Goal: Task Accomplishment & Management: Use online tool/utility

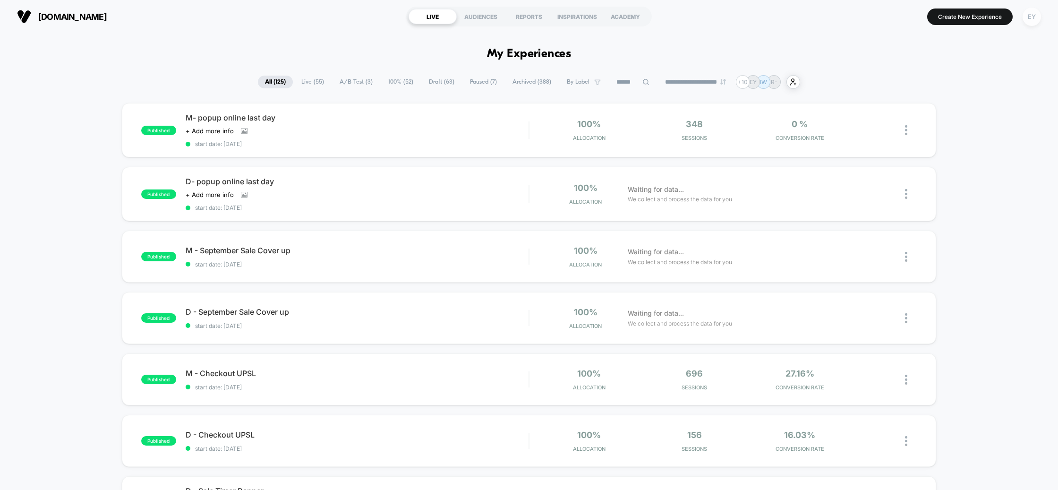
click at [1035, 18] on div "EY" at bounding box center [1031, 17] width 18 height 18
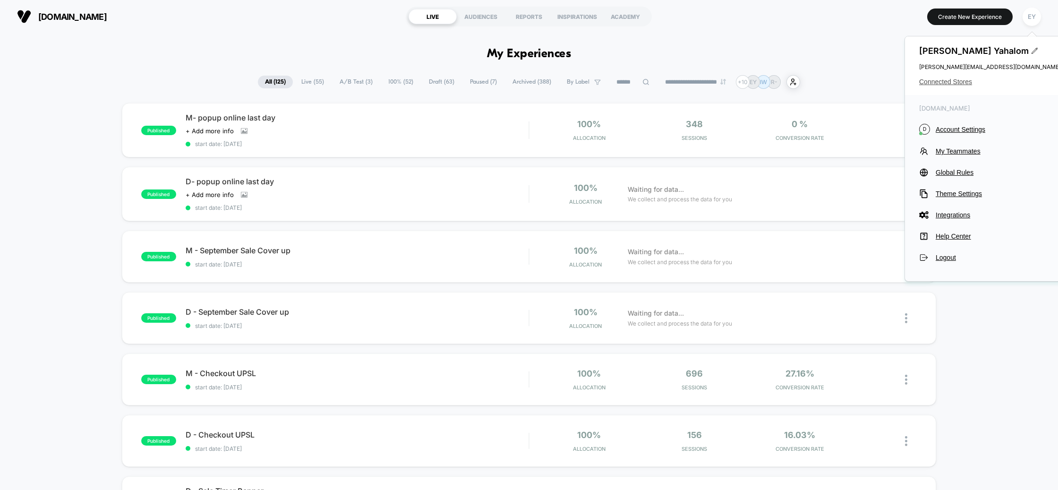
click at [960, 81] on span "Connected Stores" at bounding box center [990, 82] width 142 height 8
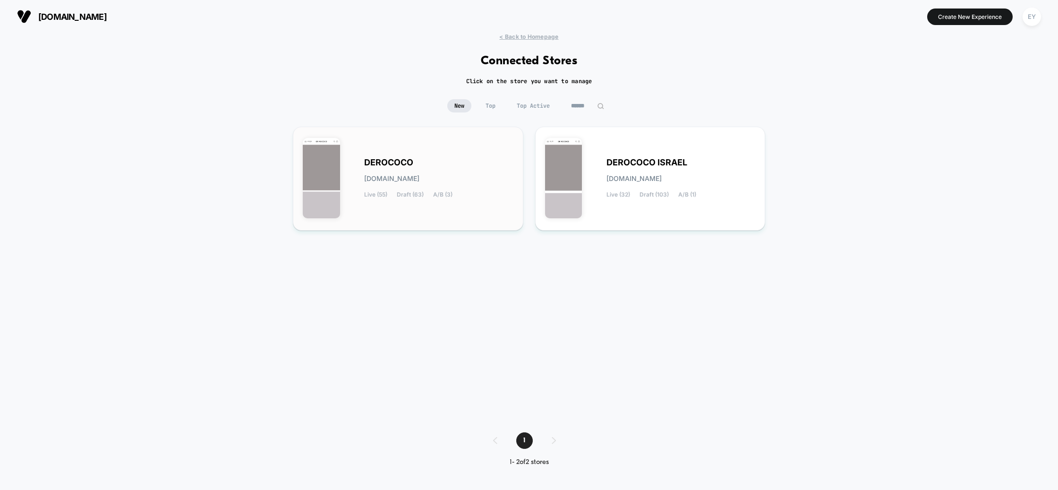
click at [422, 185] on div "DEROCOCO [DOMAIN_NAME] Live (55) Draft (63) A/B (3)" at bounding box center [438, 178] width 149 height 39
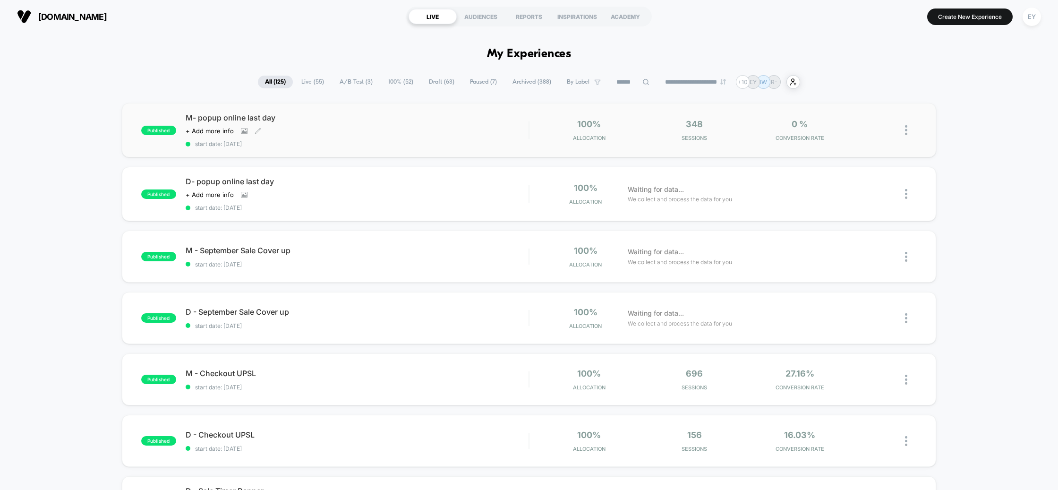
click at [293, 123] on div "M- popup online last day Click to view images Click to edit experience details …" at bounding box center [357, 130] width 343 height 34
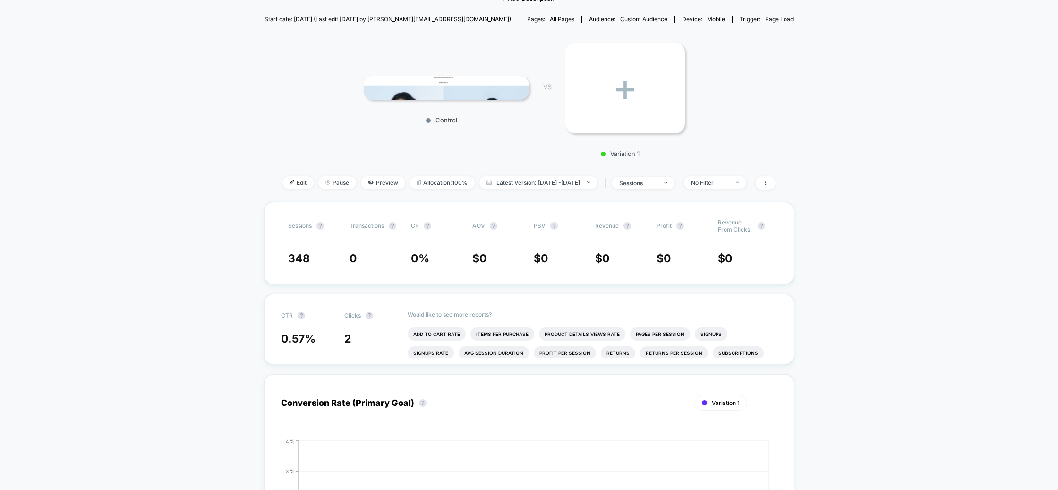
scroll to position [99, 0]
click at [374, 181] on span "Preview" at bounding box center [383, 181] width 44 height 13
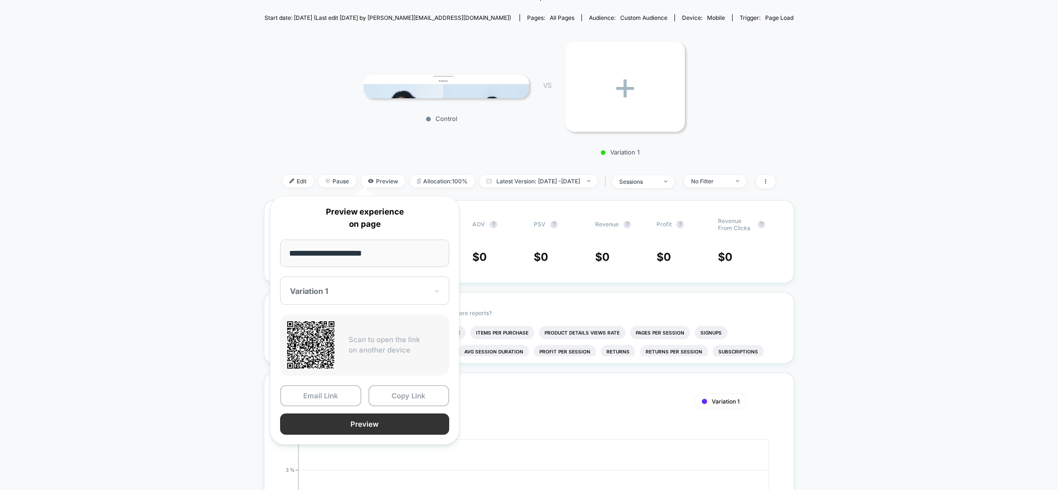
click at [363, 427] on button "Preview" at bounding box center [364, 423] width 169 height 21
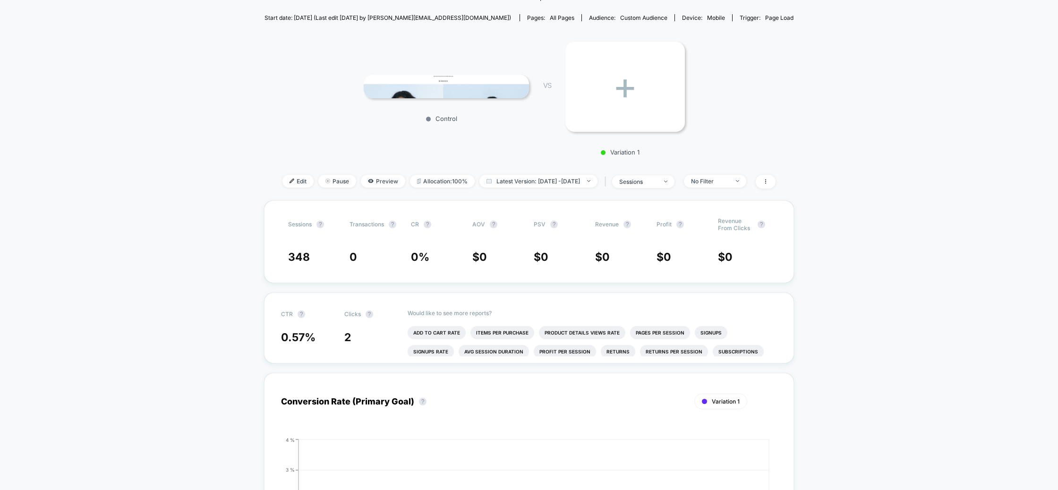
scroll to position [0, 0]
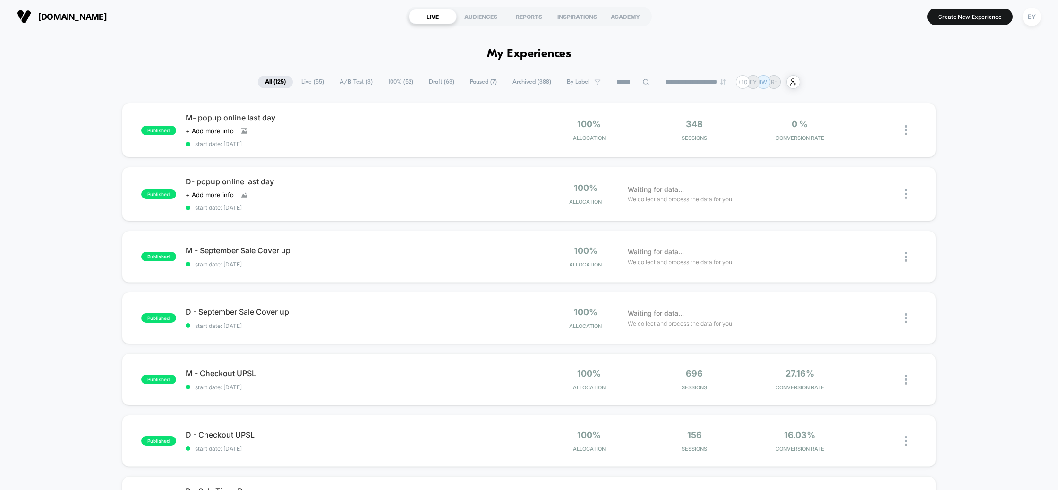
click at [322, 167] on div "published D- popup online last day Click to view images Click to edit experienc…" at bounding box center [529, 194] width 815 height 54
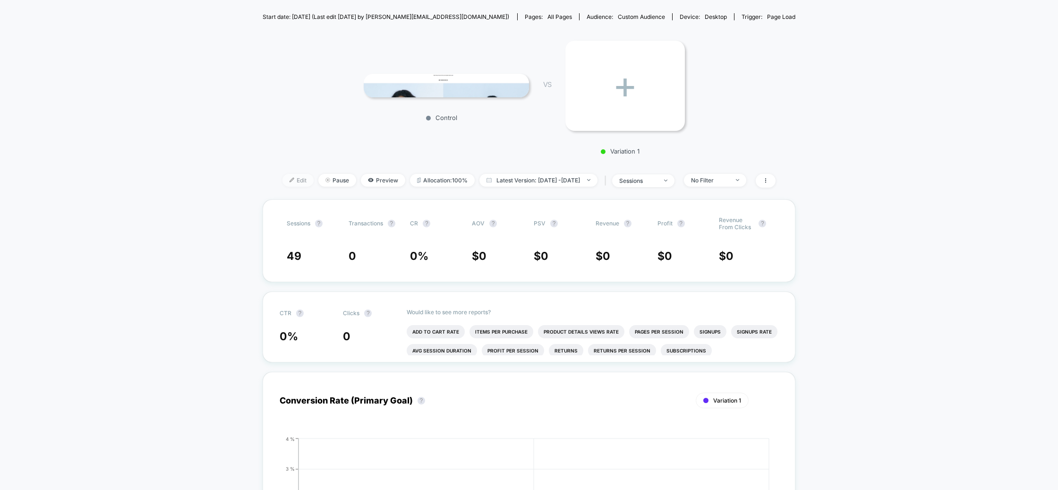
scroll to position [113, 0]
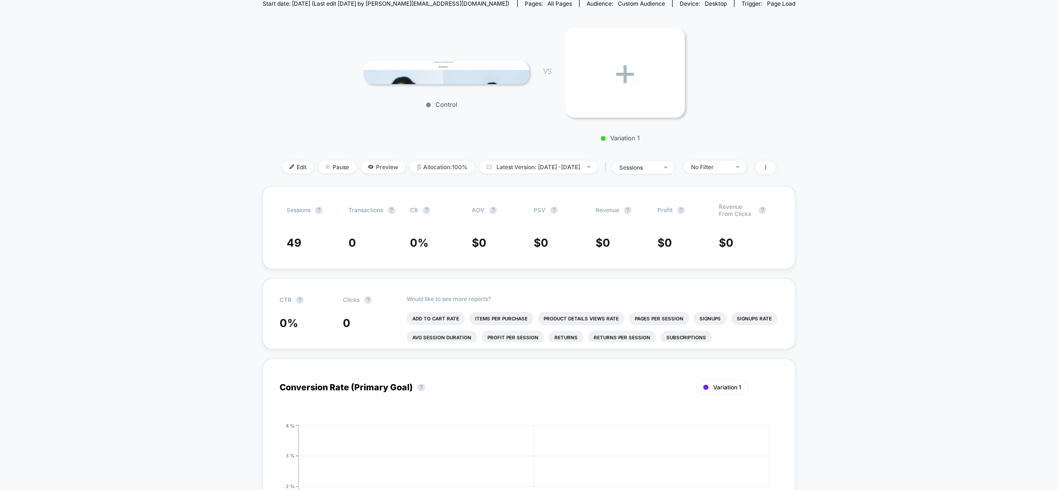
click at [282, 164] on span "Edit" at bounding box center [297, 167] width 31 height 13
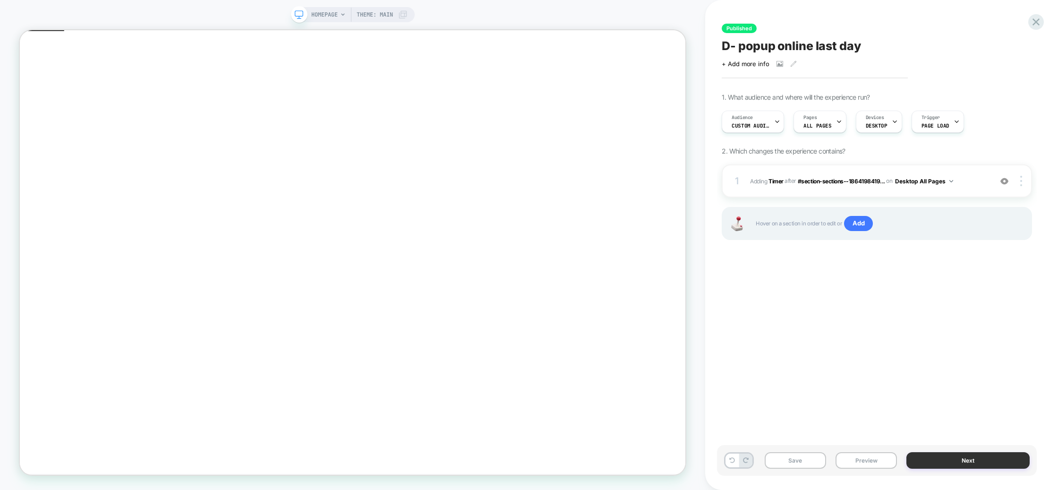
click at [960, 459] on button "Next" at bounding box center [967, 460] width 123 height 17
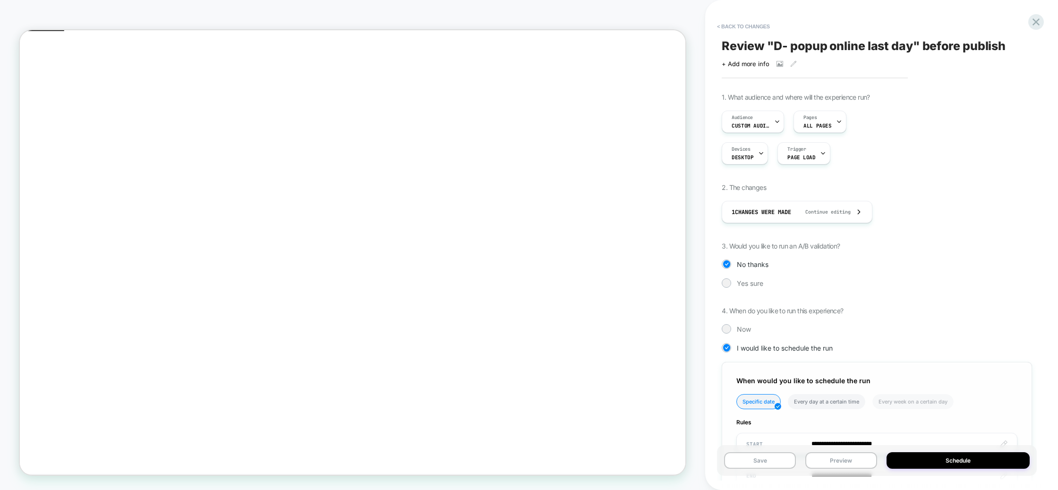
scroll to position [109, 0]
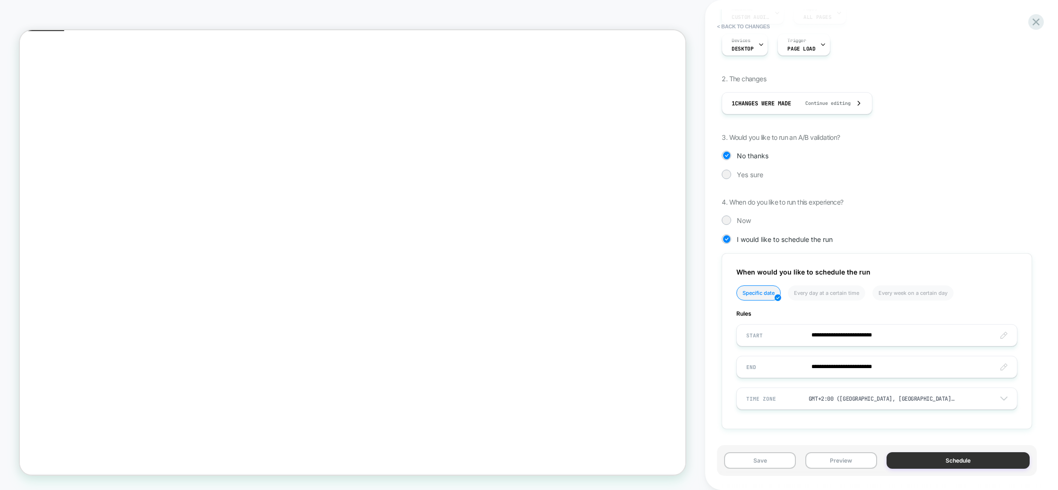
click at [920, 458] on button "Schedule" at bounding box center [957, 460] width 143 height 17
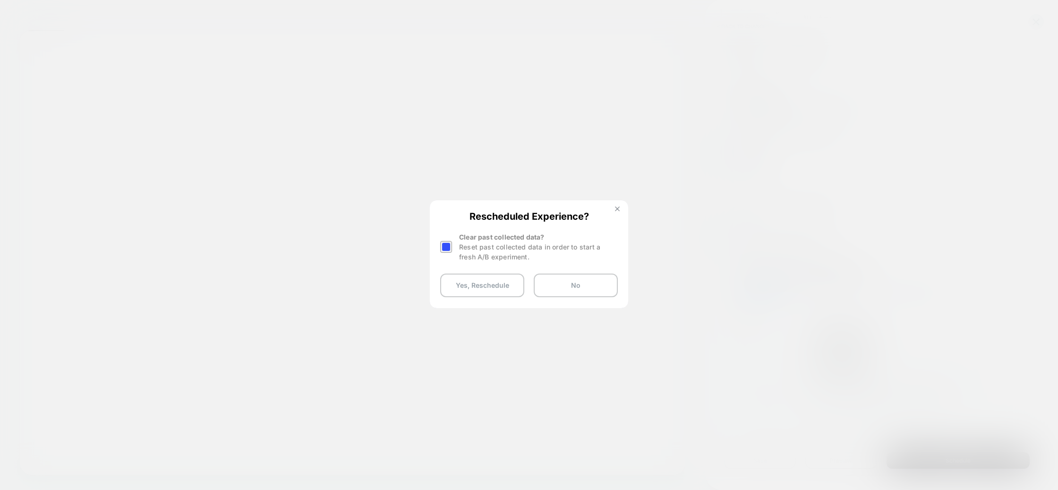
click at [616, 209] on img at bounding box center [617, 208] width 5 height 5
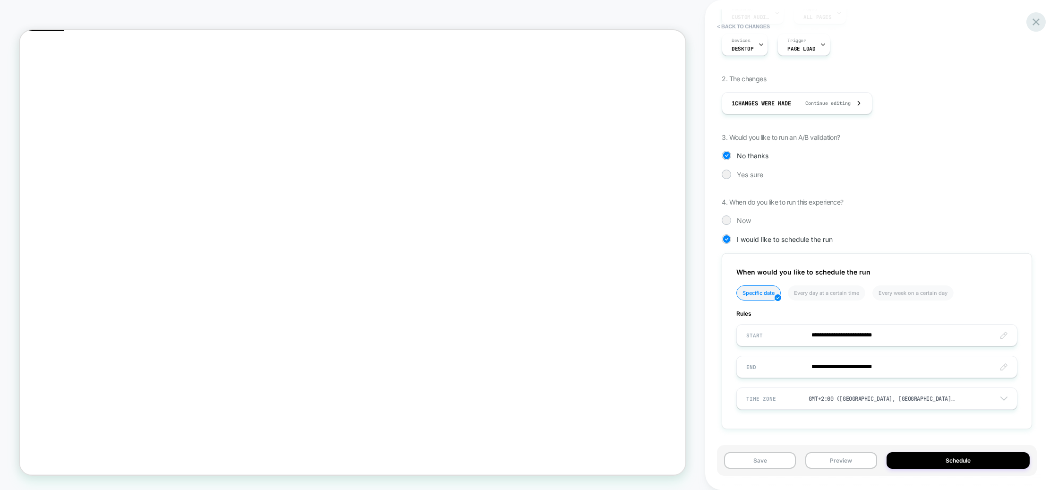
click at [1029, 23] on div at bounding box center [1035, 21] width 19 height 19
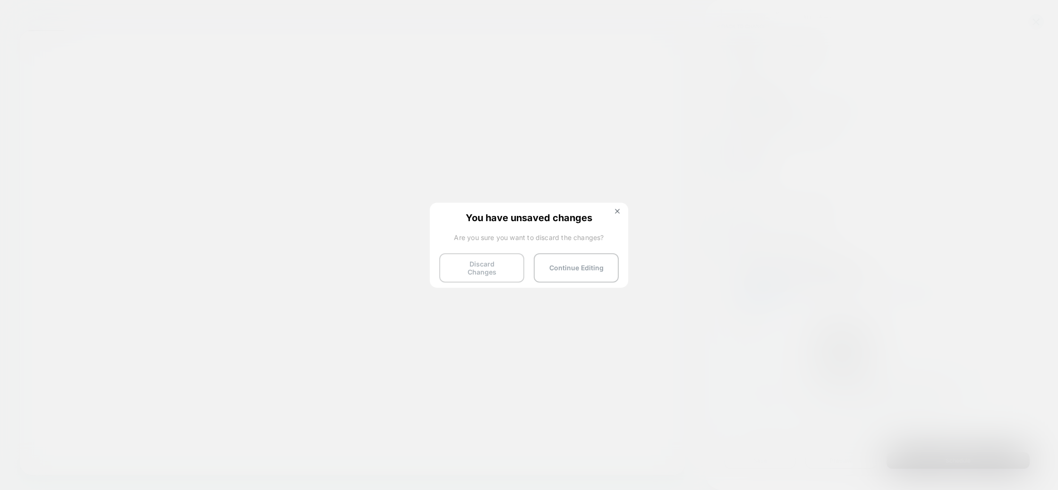
click at [502, 268] on button "Discard Changes" at bounding box center [481, 267] width 85 height 29
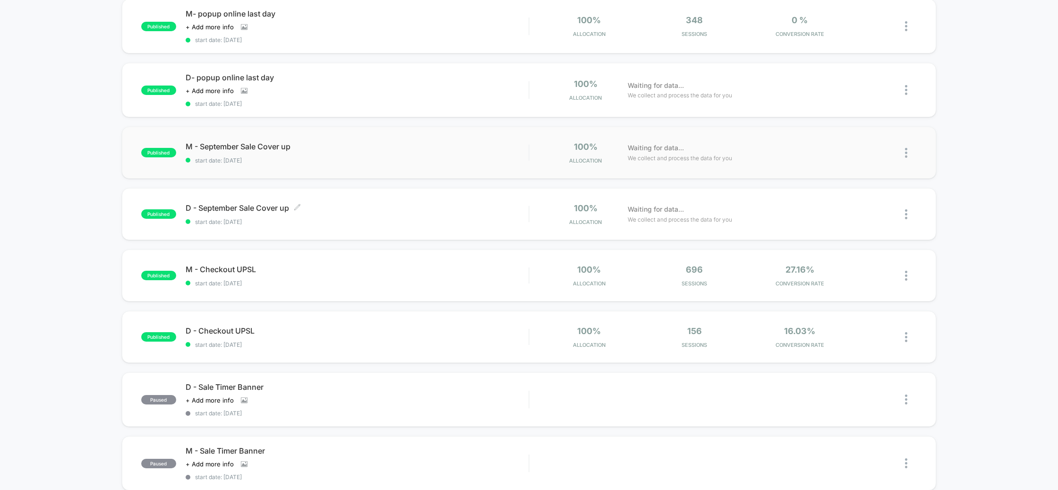
scroll to position [130, 0]
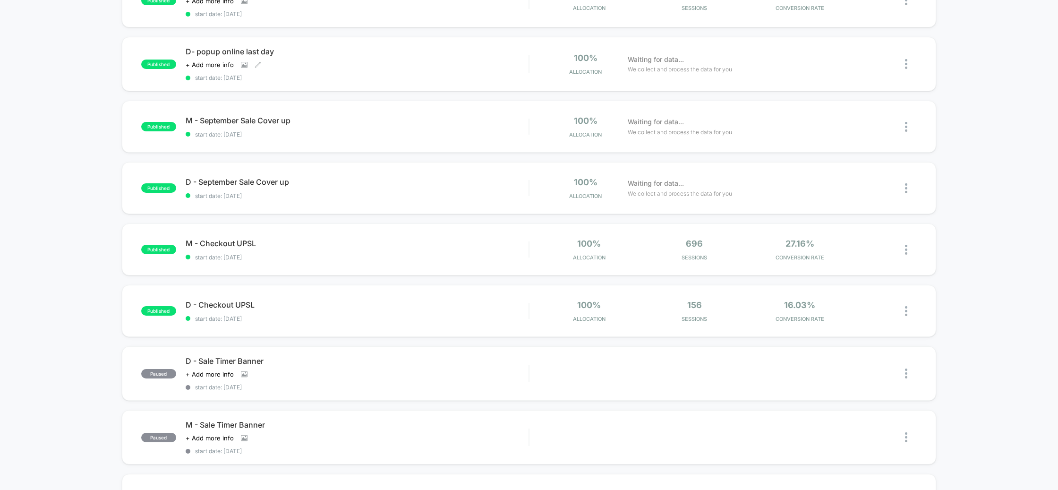
click at [325, 51] on span "D- popup online last day" at bounding box center [357, 51] width 343 height 9
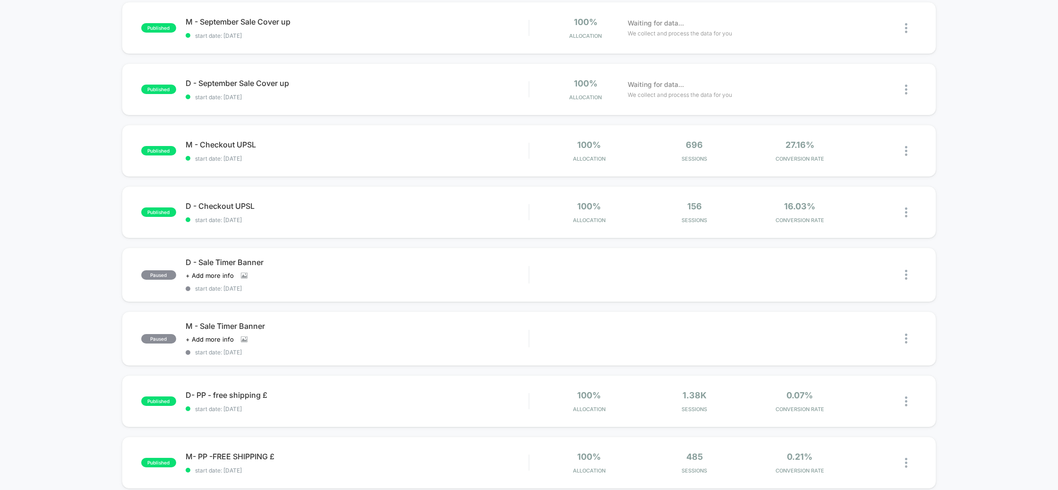
scroll to position [228, 0]
click at [271, 87] on div "D - September Sale Cover up Click to edit experience details Click to edit expe…" at bounding box center [357, 90] width 343 height 22
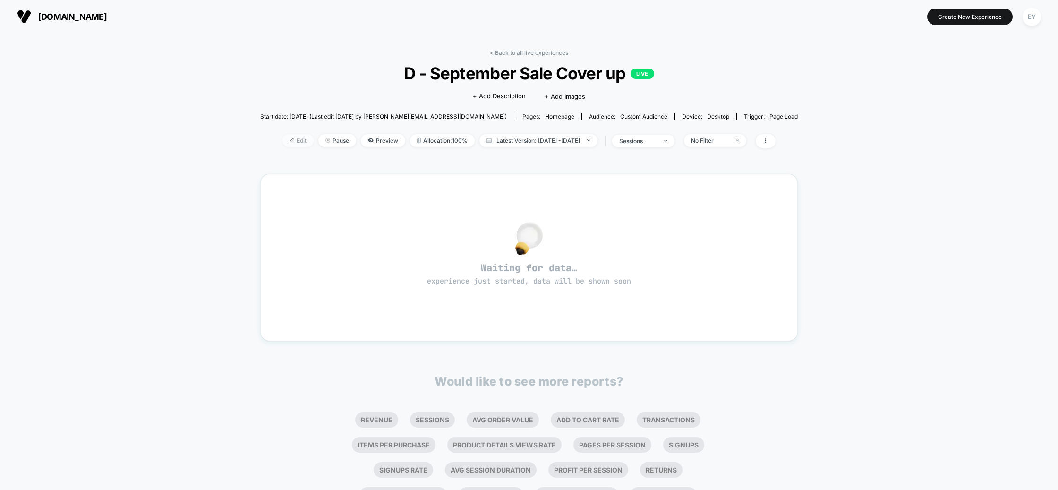
click at [289, 139] on img at bounding box center [291, 140] width 5 height 5
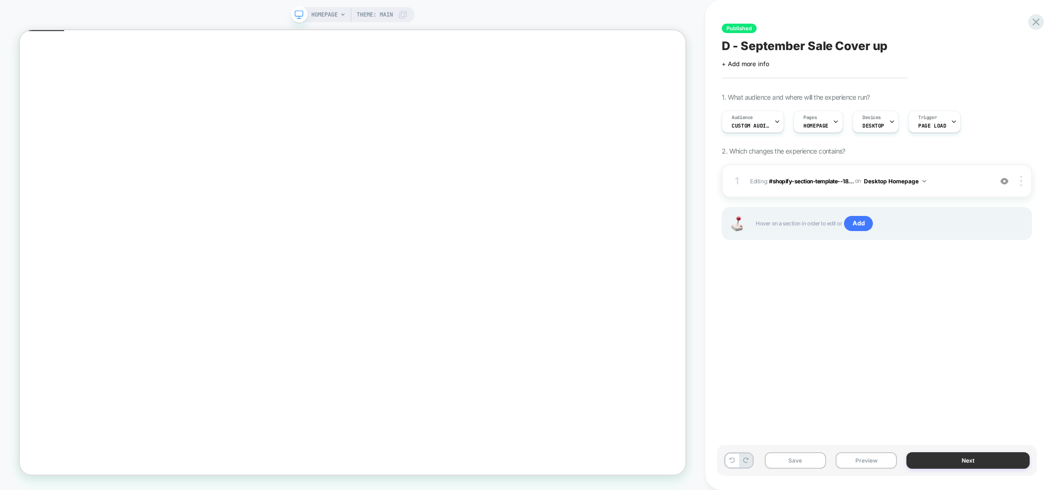
click at [989, 464] on button "Next" at bounding box center [967, 460] width 123 height 17
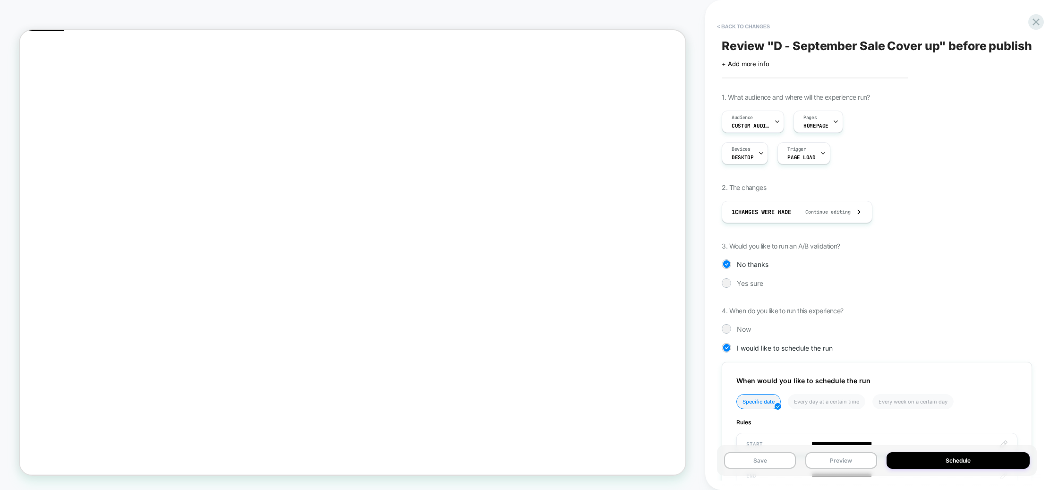
click at [949, 203] on div "**********" at bounding box center [877, 322] width 310 height 459
drag, startPoint x: 895, startPoint y: 44, endPoint x: 794, endPoint y: 97, distance: 113.6
click at [27, 69] on button "Close" at bounding box center [24, 74] width 8 height 10
click at [846, 457] on button "Preview" at bounding box center [841, 460] width 72 height 17
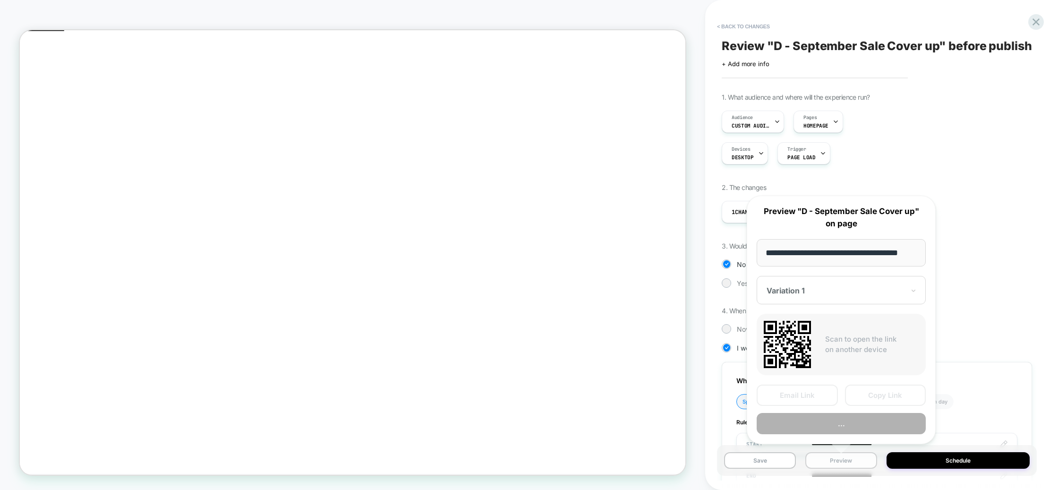
scroll to position [0, 11]
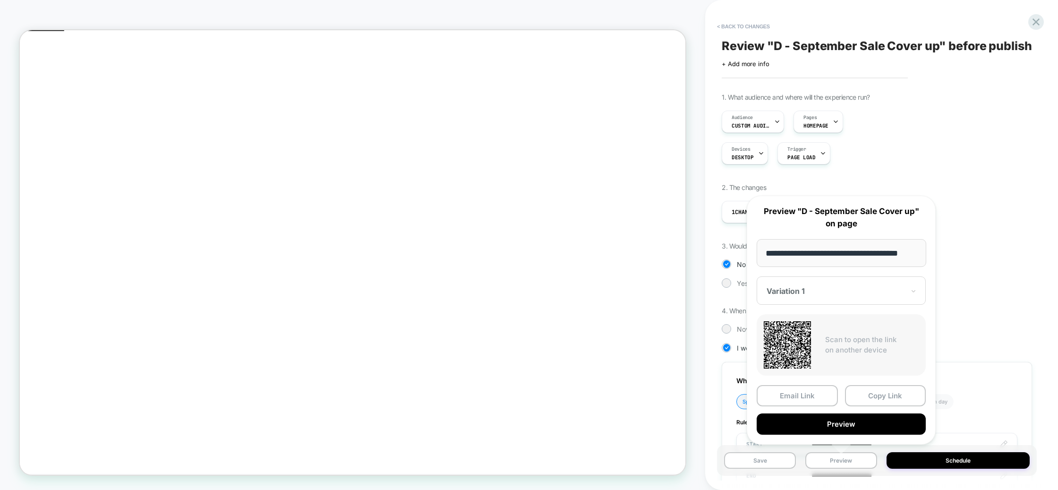
click at [986, 162] on div "Devices DESKTOP Trigger Page Load" at bounding box center [877, 153] width 310 height 22
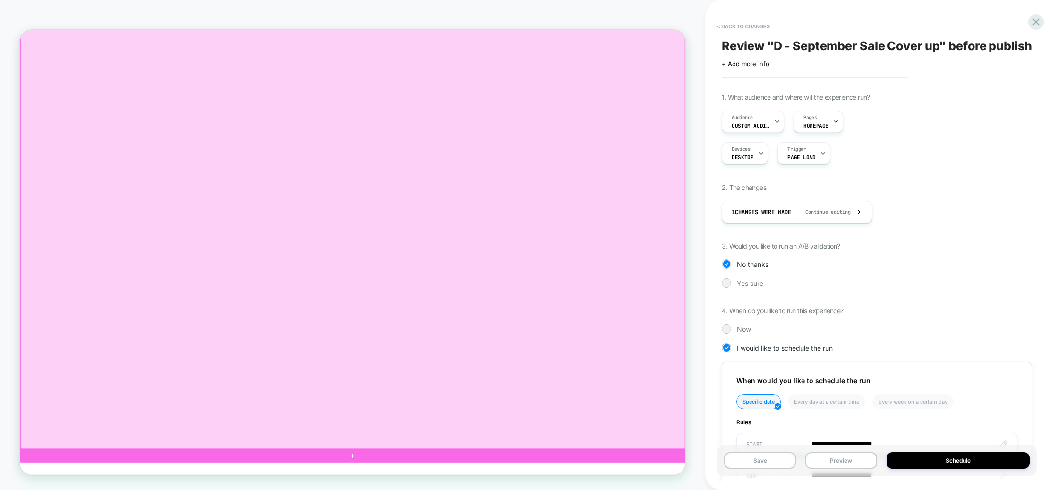
scroll to position [0, 0]
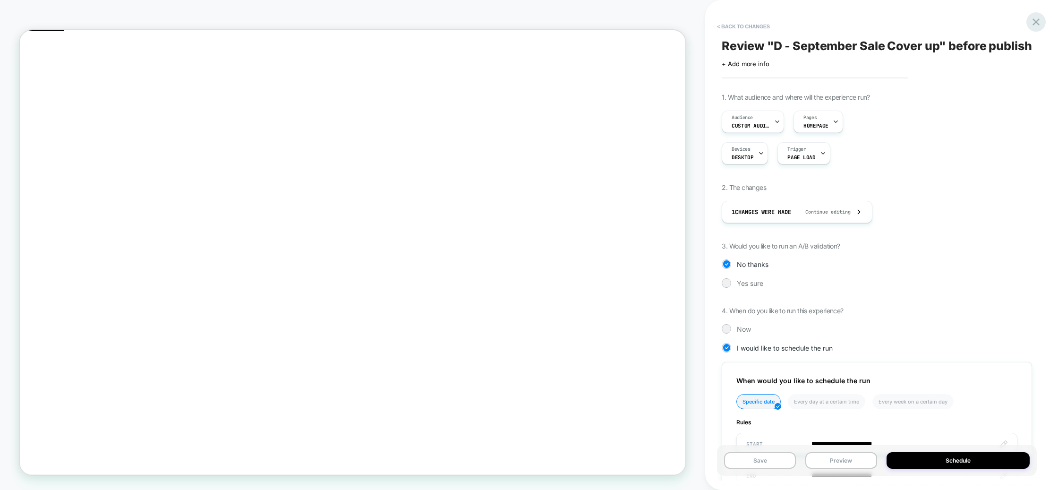
click at [1036, 16] on icon at bounding box center [1035, 22] width 13 height 13
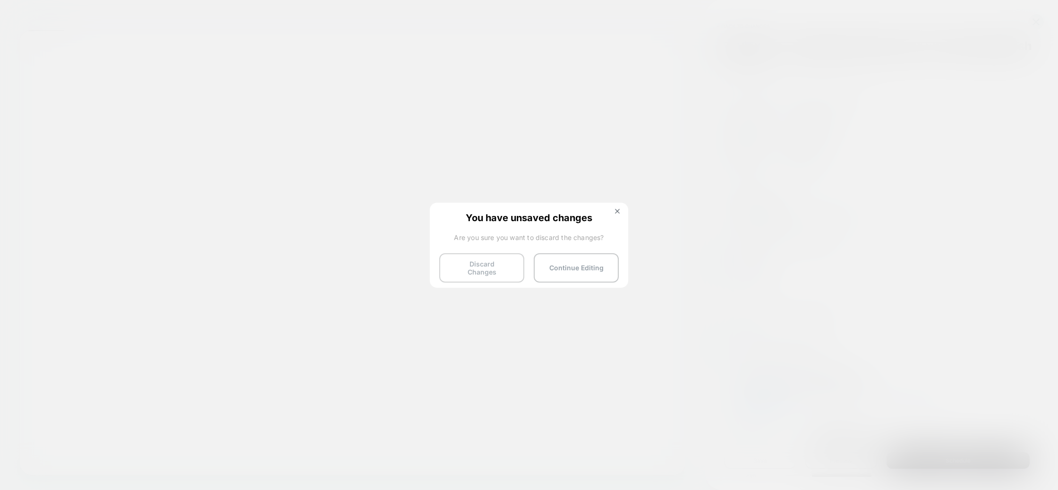
click at [503, 266] on button "Discard Changes" at bounding box center [481, 267] width 85 height 29
